Goal: Task Accomplishment & Management: Manage account settings

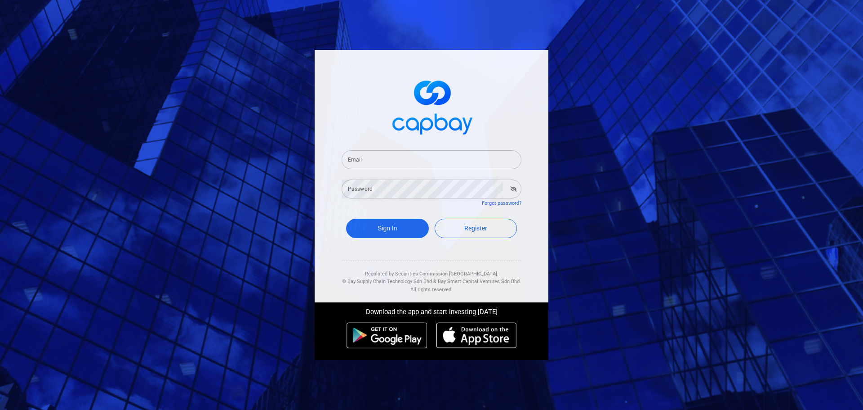
drag, startPoint x: 405, startPoint y: 162, endPoint x: 441, endPoint y: 342, distance: 183.3
click at [405, 162] on input "Email" at bounding box center [432, 159] width 180 height 19
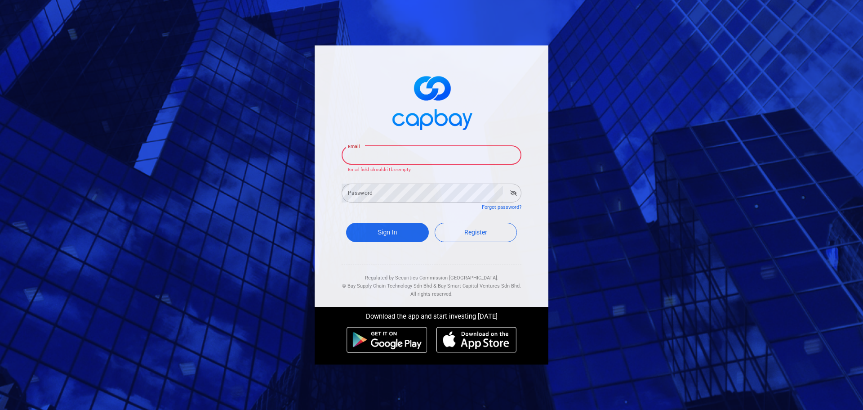
drag, startPoint x: 390, startPoint y: 160, endPoint x: 193, endPoint y: 18, distance: 242.3
click at [390, 160] on input "Email" at bounding box center [432, 155] width 180 height 19
paste input "[EMAIL_ADDRESS][DOMAIN_NAME]"
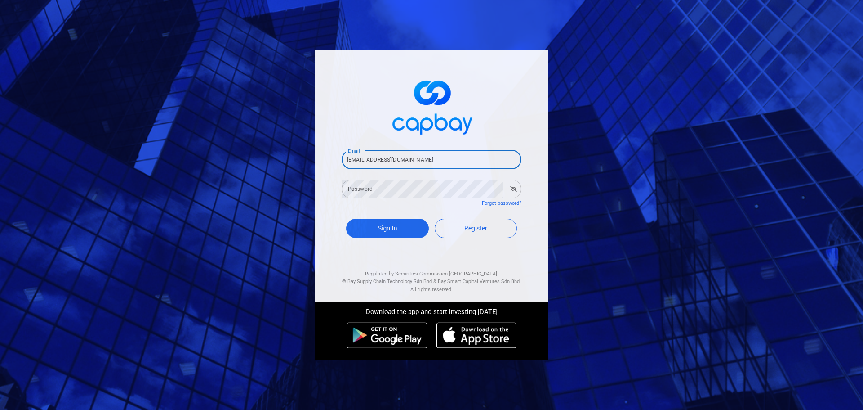
type input "[EMAIL_ADDRESS][DOMAIN_NAME]"
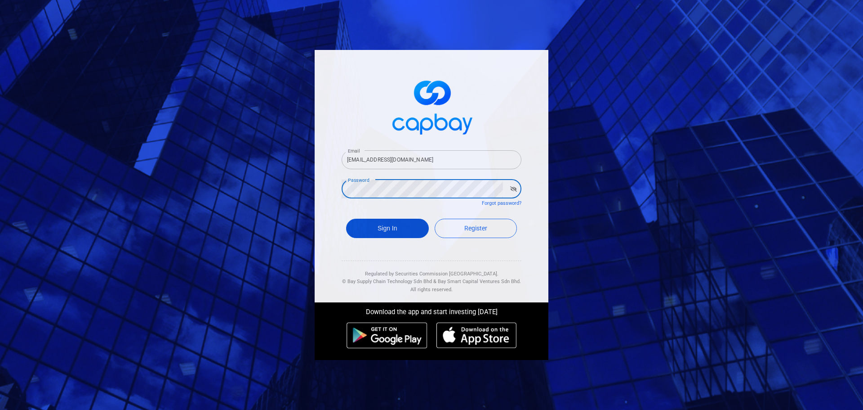
click at [402, 235] on button "Sign In" at bounding box center [387, 228] width 83 height 19
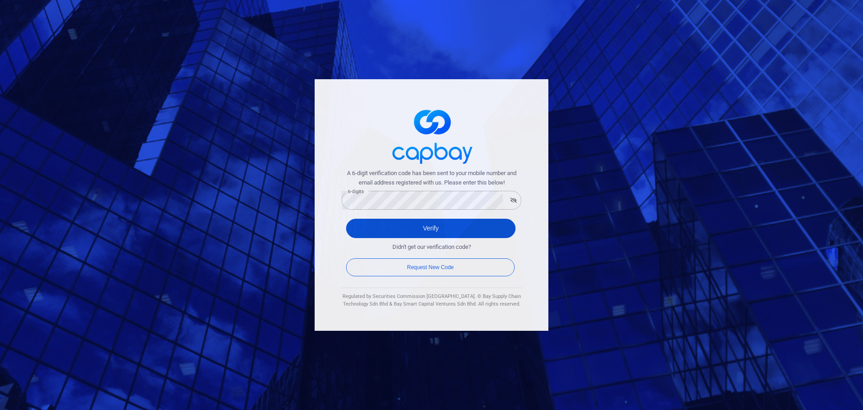
click at [434, 234] on button "Verify" at bounding box center [431, 228] width 170 height 19
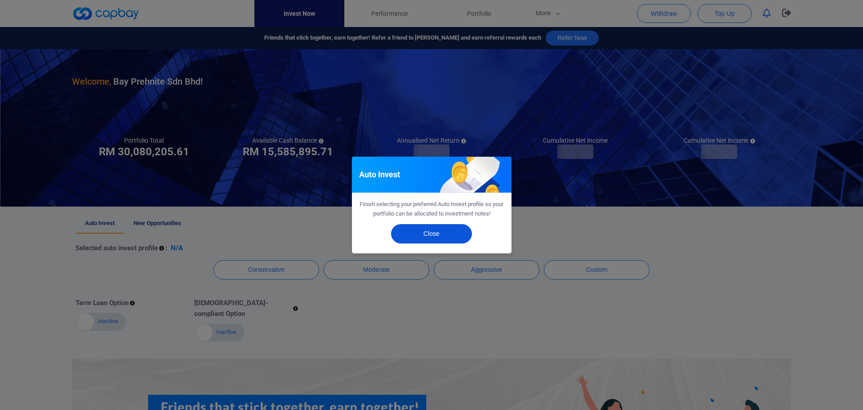
click at [444, 238] on button "Close" at bounding box center [431, 233] width 81 height 19
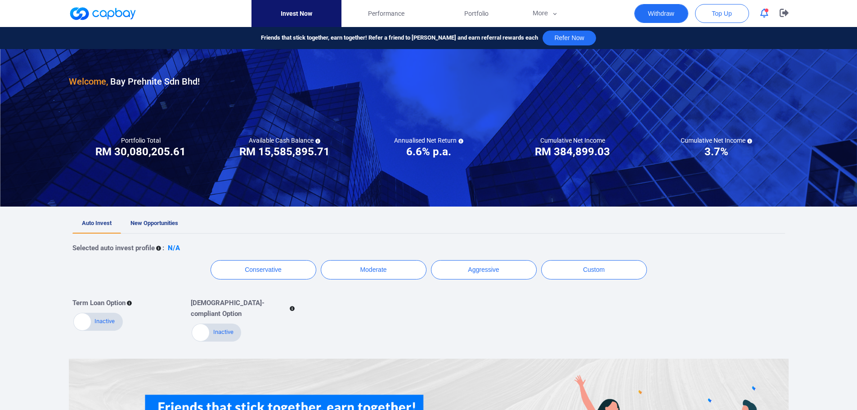
click at [662, 20] on button "Withdraw" at bounding box center [661, 13] width 54 height 19
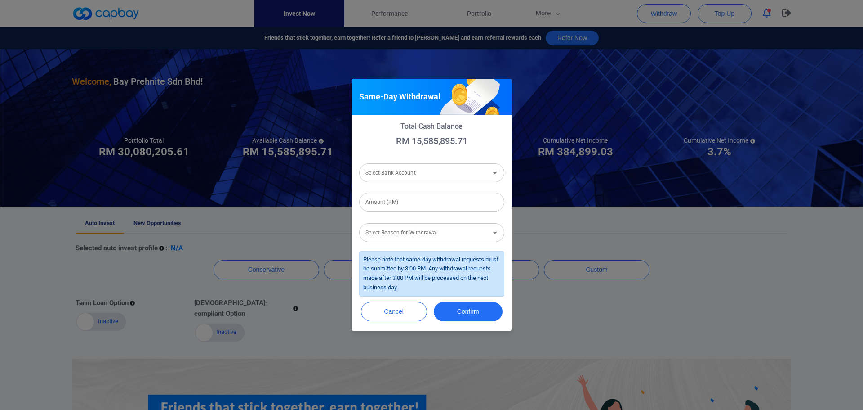
click at [412, 170] on div "Select Bank Account Select Bank Account" at bounding box center [431, 172] width 145 height 20
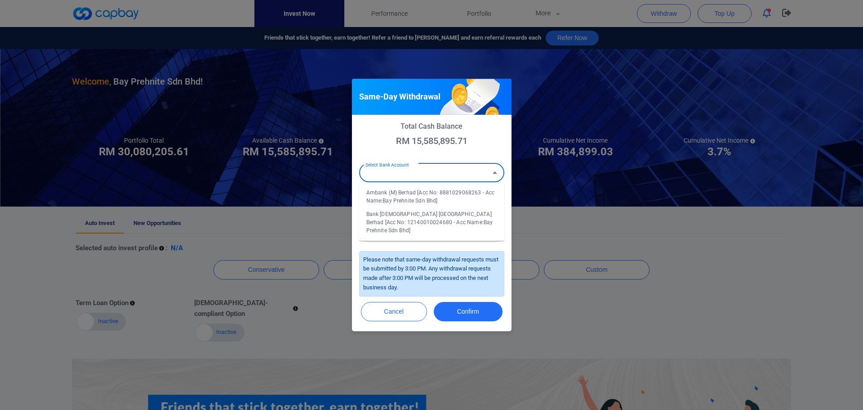
click at [380, 194] on li "Ambank (M) Berhad [Acc No: 8881029068263 - Acc Name:Bay Prehnite Sdn Bhd]" at bounding box center [431, 197] width 145 height 22
type input "Ambank (M) Berhad [Acc No: 8881029068263 - Acc Name:Bay Prehnite Sdn Bhd]"
click at [395, 200] on input "Amount (RM)" at bounding box center [431, 201] width 145 height 19
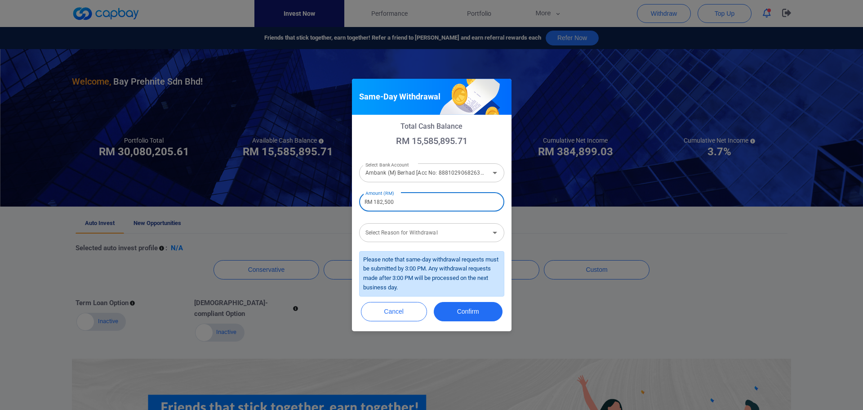
type input "RM 182,500"
click at [400, 235] on div "Select Reason for Withdrawal Select Reason for Withdrawal" at bounding box center [431, 232] width 145 height 20
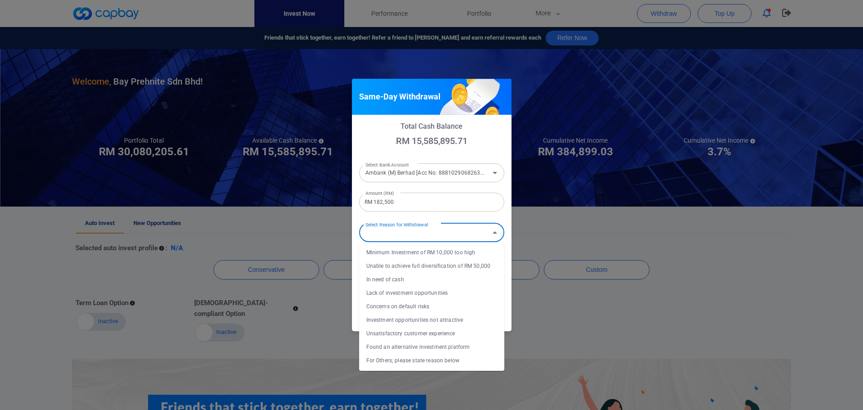
click at [393, 279] on li "In need of cash" at bounding box center [431, 278] width 145 height 13
type input "In need of cash"
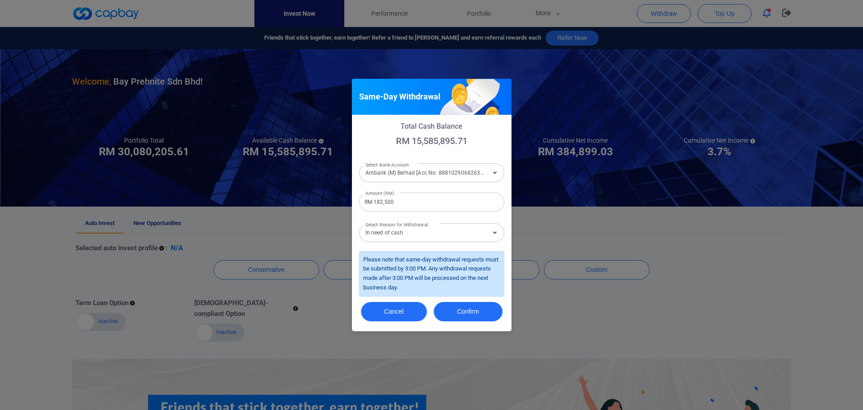
click at [392, 315] on button "Cancel" at bounding box center [394, 311] width 66 height 19
